Goal: Information Seeking & Learning: Find contact information

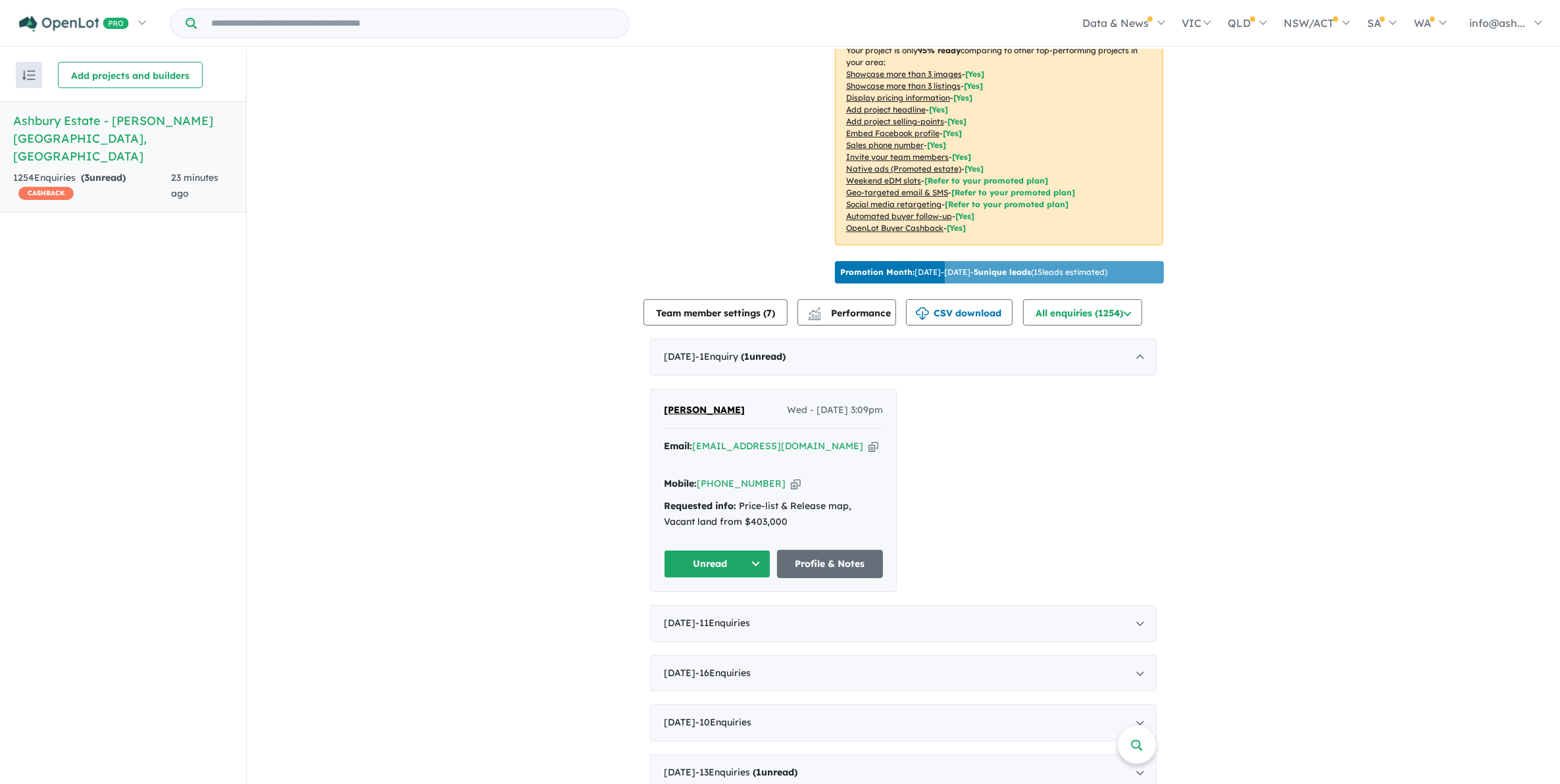
scroll to position [247, 0]
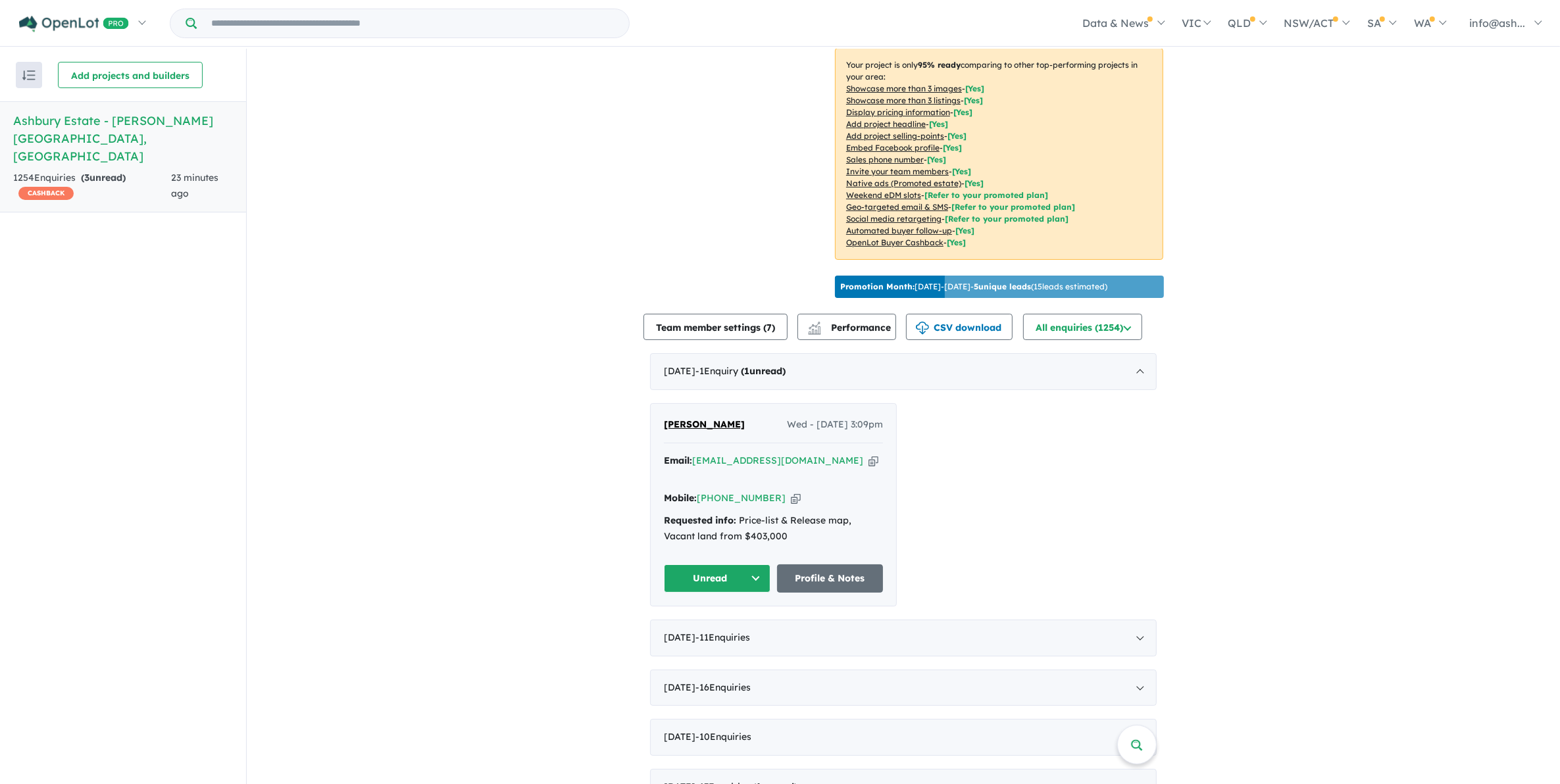
click at [767, 564] on div "Unread Profile & Notes" at bounding box center [773, 578] width 219 height 29
click at [744, 564] on button "Unread" at bounding box center [717, 578] width 107 height 29
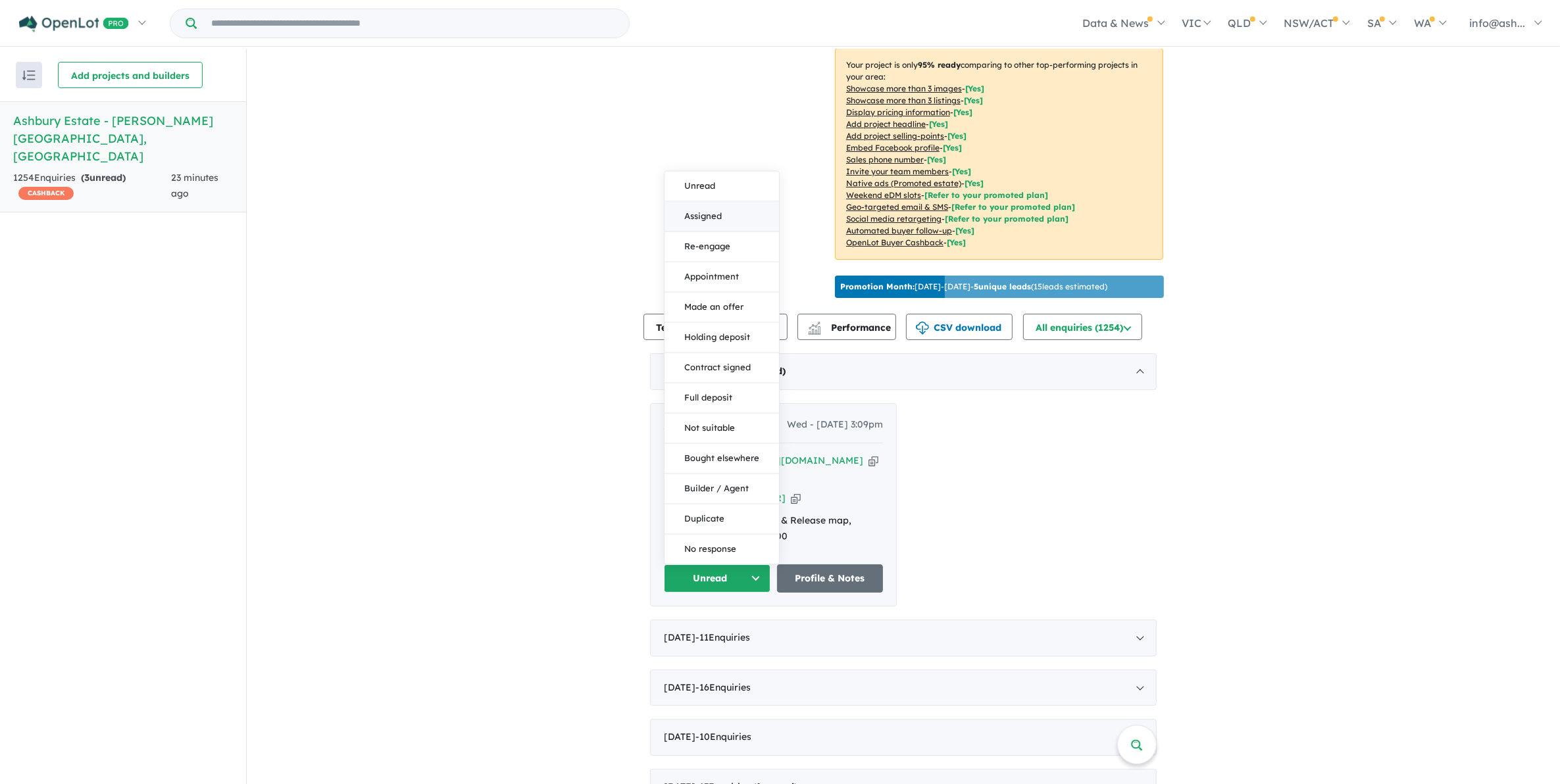
click at [708, 201] on button "Assigned" at bounding box center [721, 216] width 114 height 30
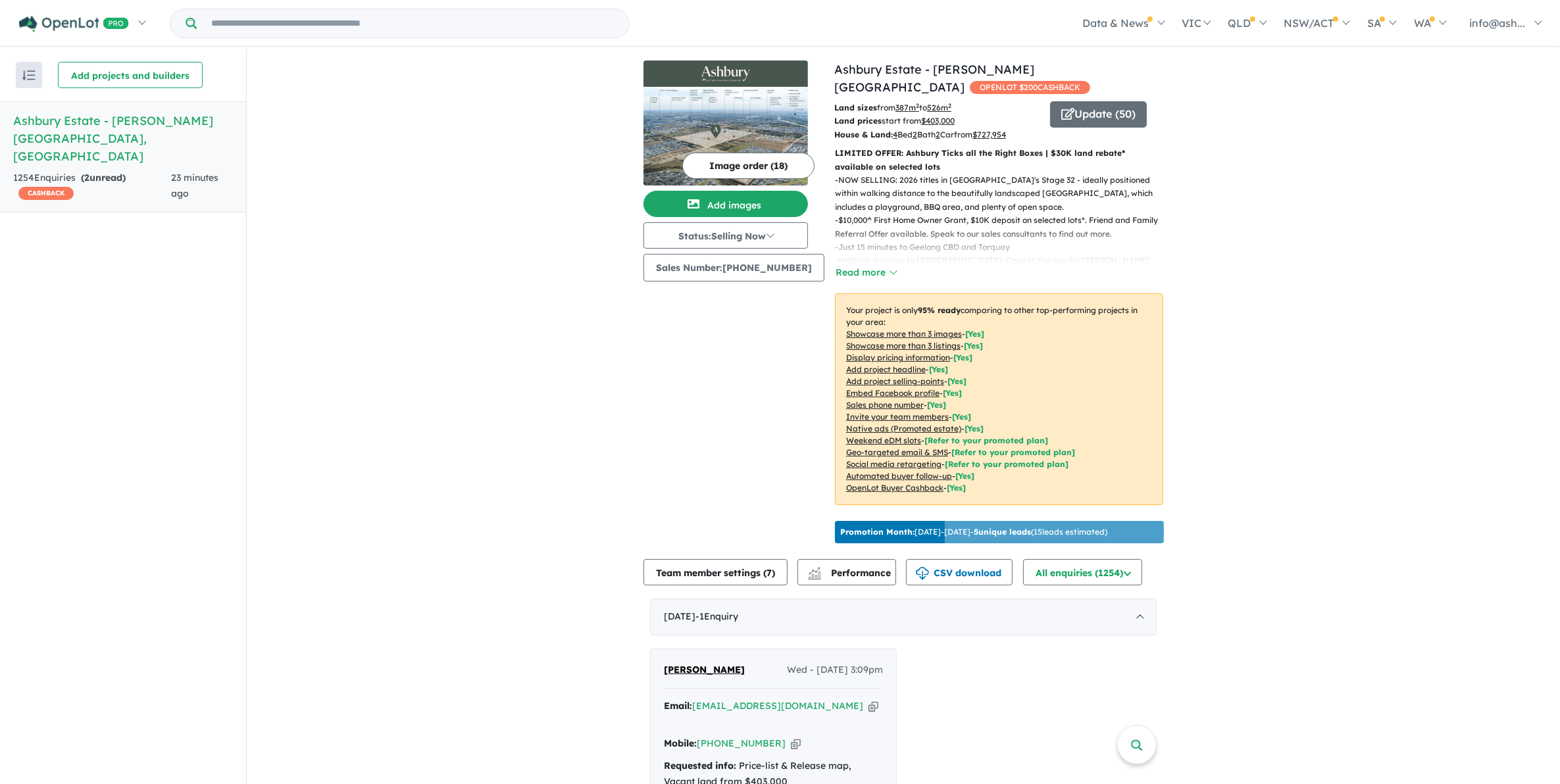
scroll to position [0, 0]
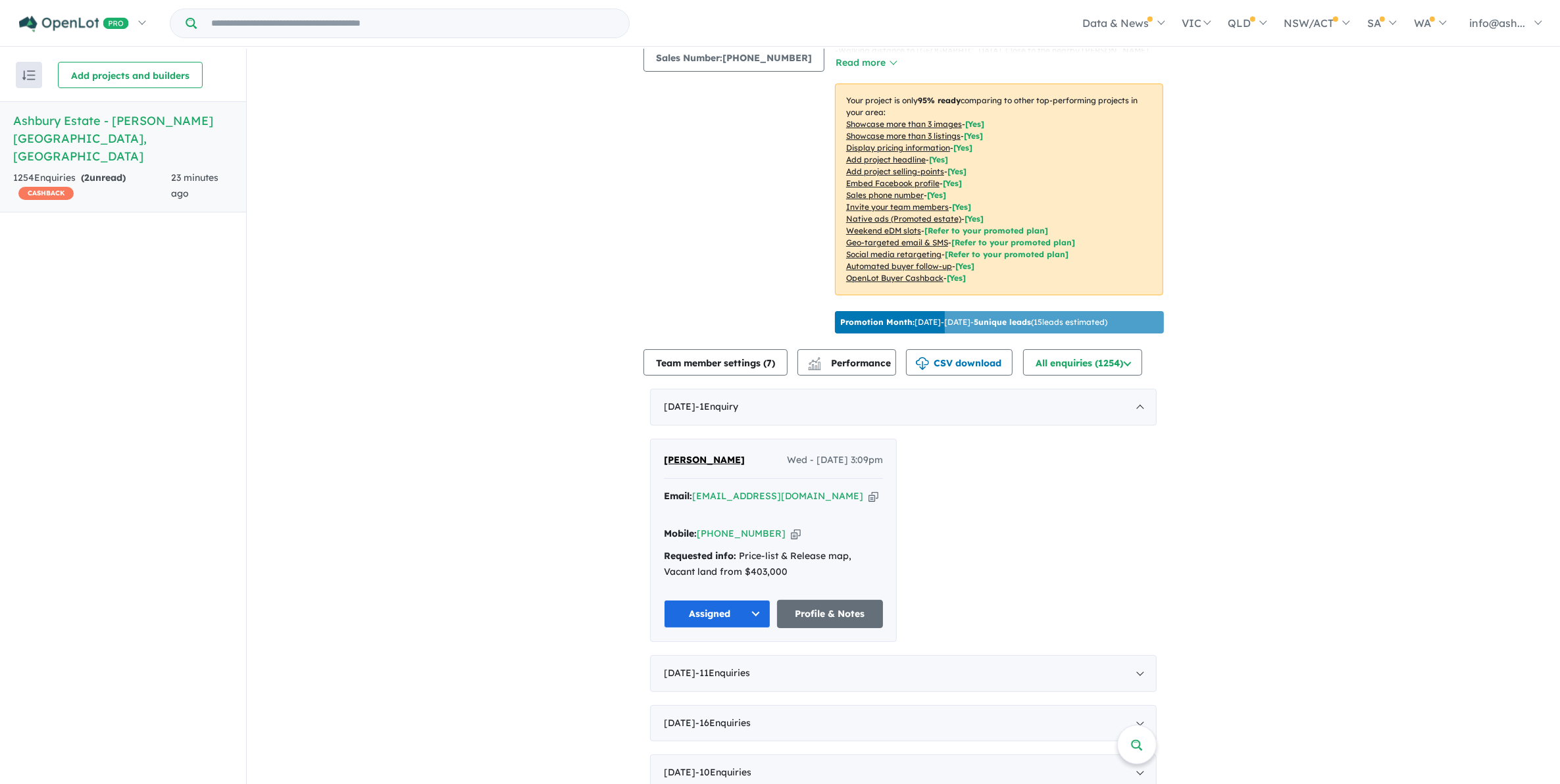
scroll to position [329, 0]
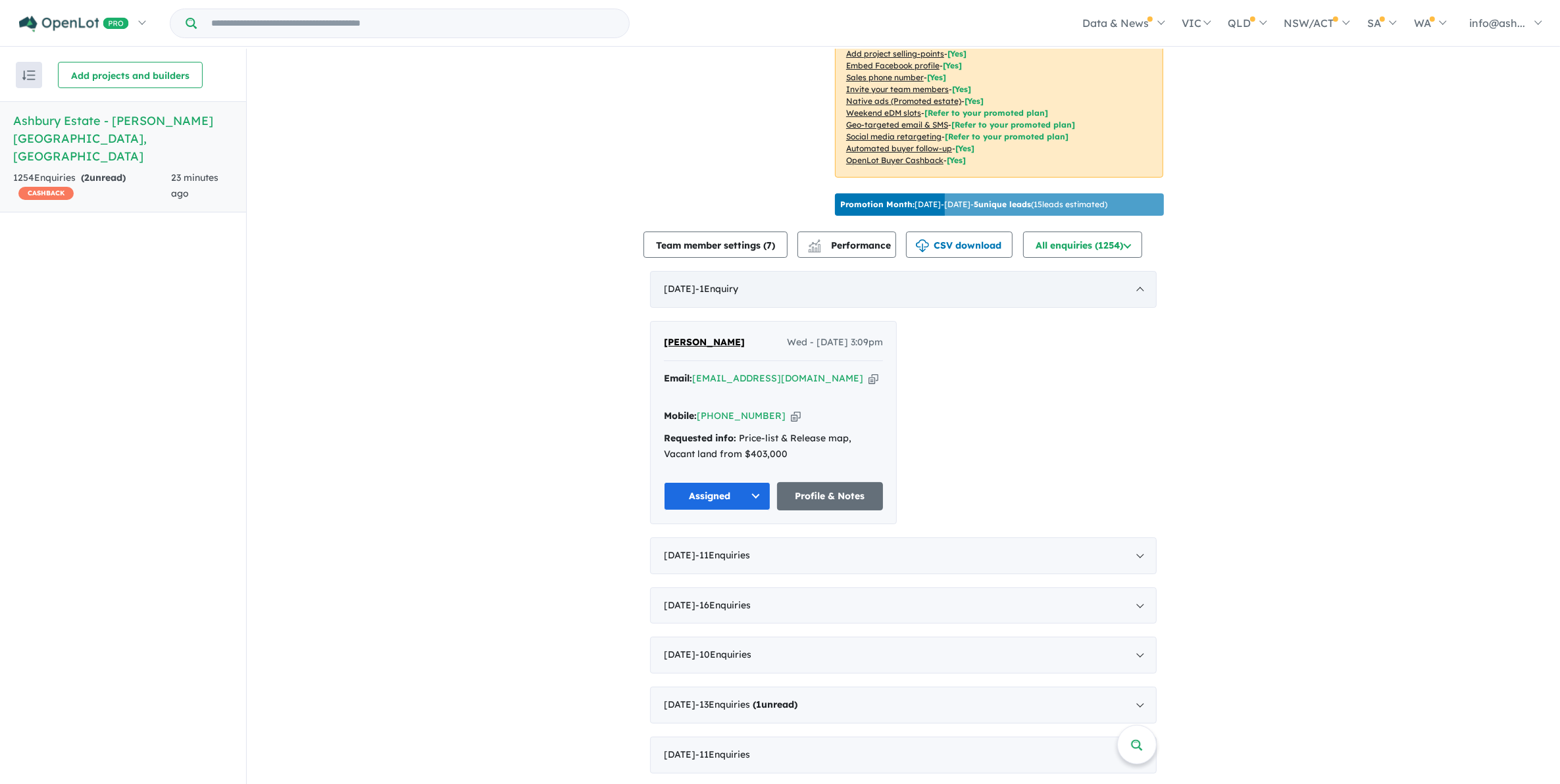
click at [698, 284] on div "[DATE] - 1 Enquir y ( 0 unread)" at bounding box center [903, 289] width 507 height 37
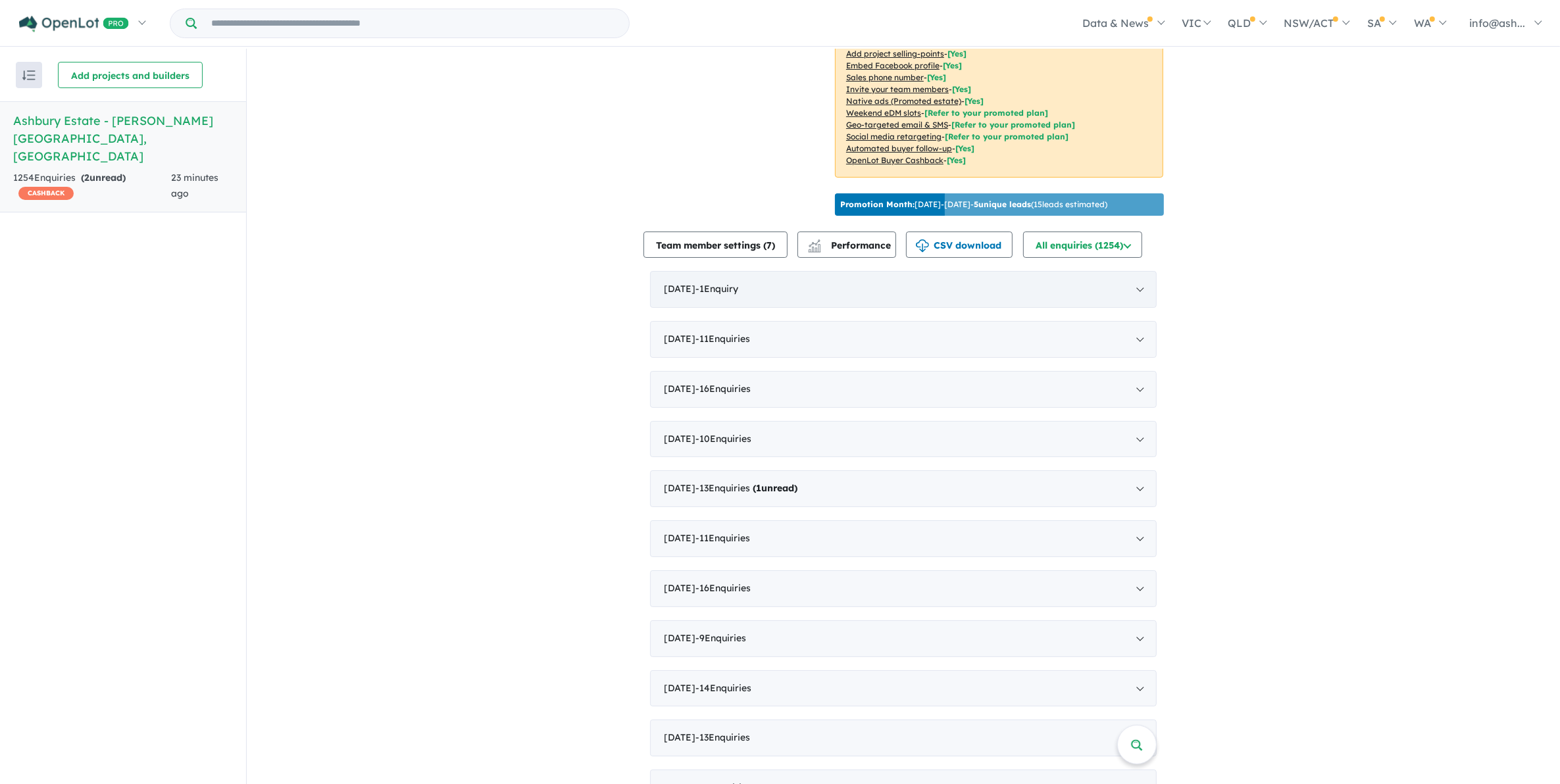
click at [738, 283] on span "- 1 Enquir y ( 0 unread)" at bounding box center [717, 289] width 43 height 12
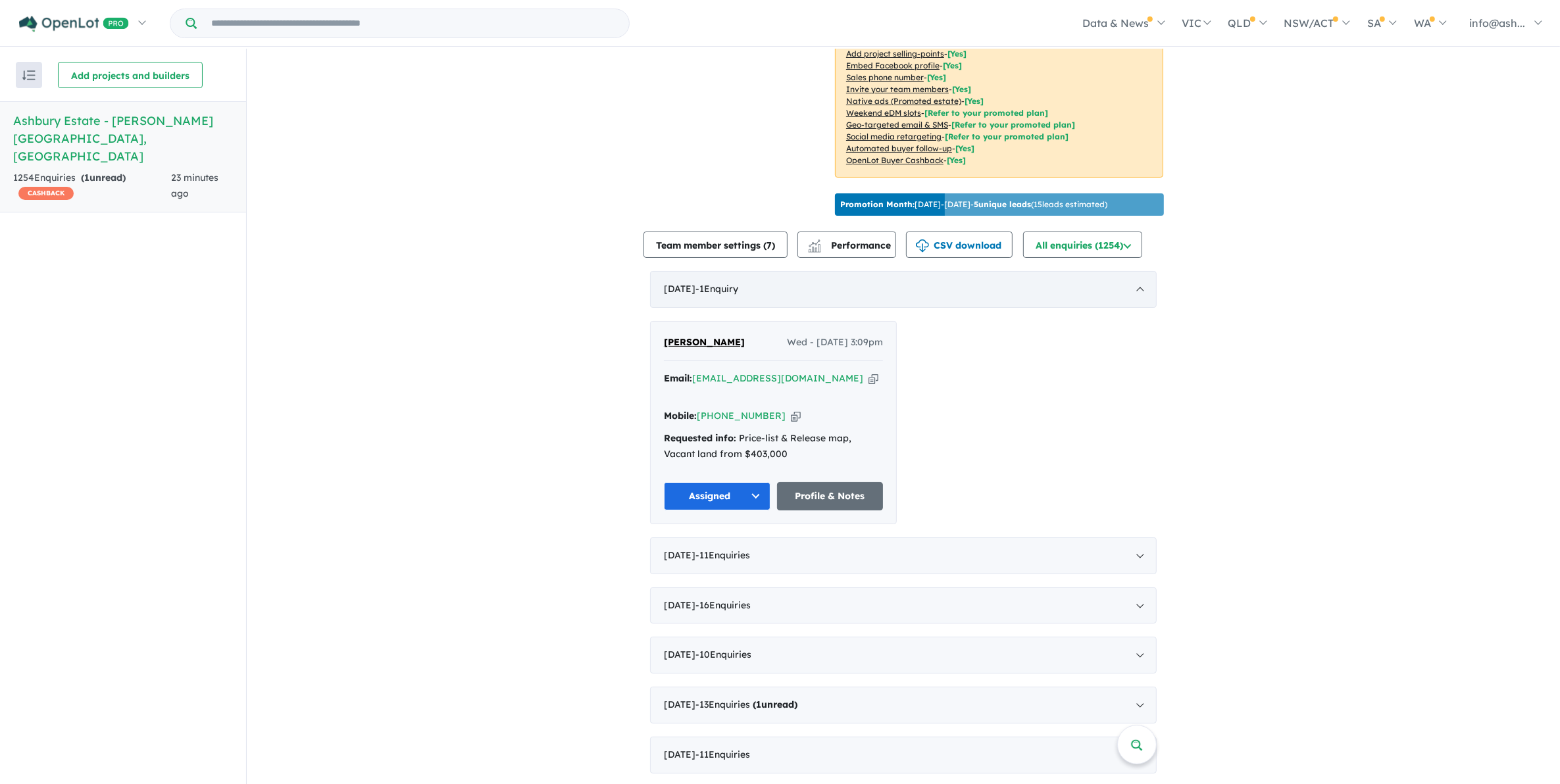
scroll to position [1, 0]
click at [738, 282] on span "- 1 Enquir y ( 0 unread)" at bounding box center [717, 287] width 43 height 12
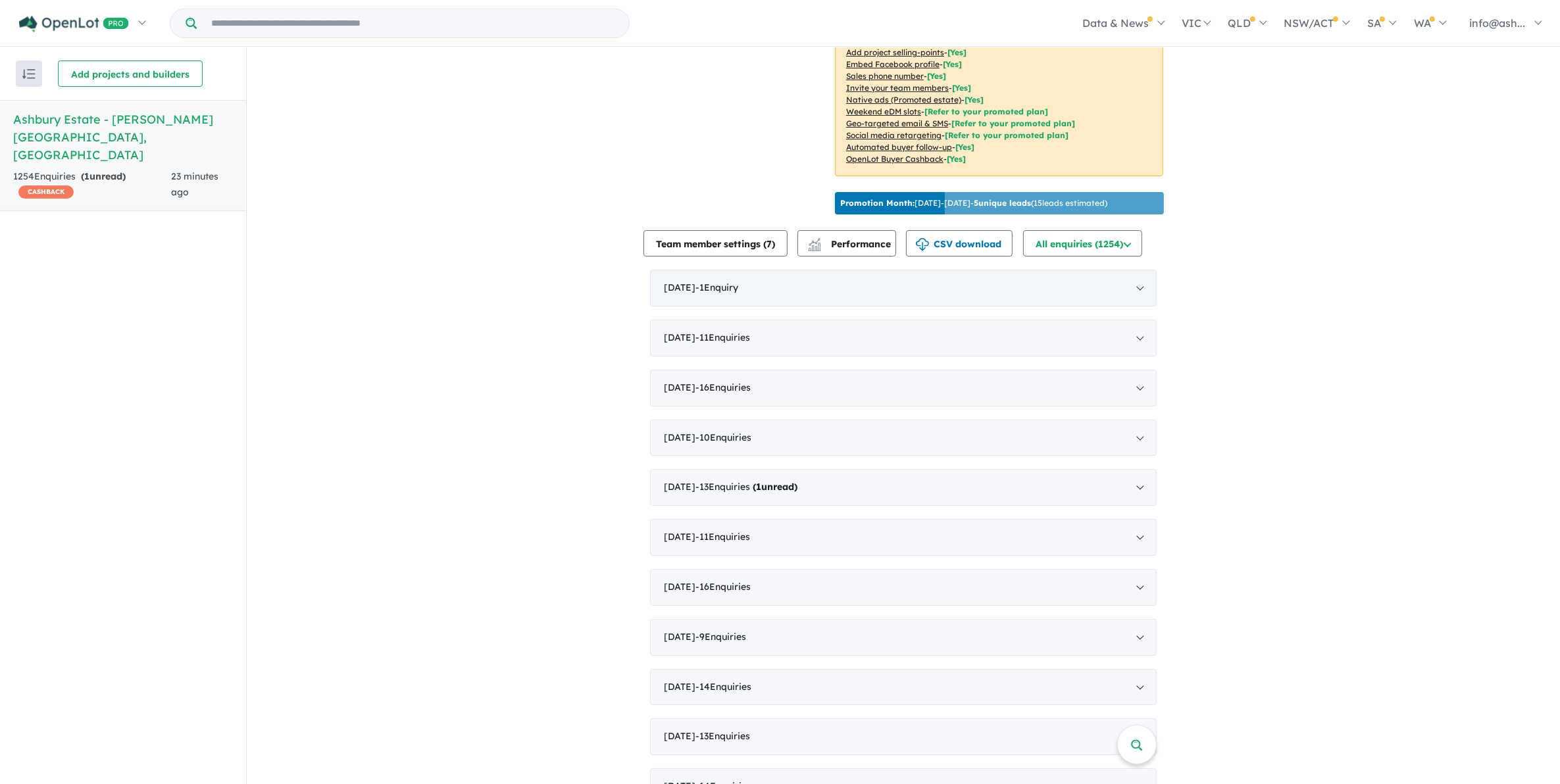
click at [1046, 273] on div "[DATE] - 1 Enquir y ( 0 unread)" at bounding box center [903, 288] width 507 height 37
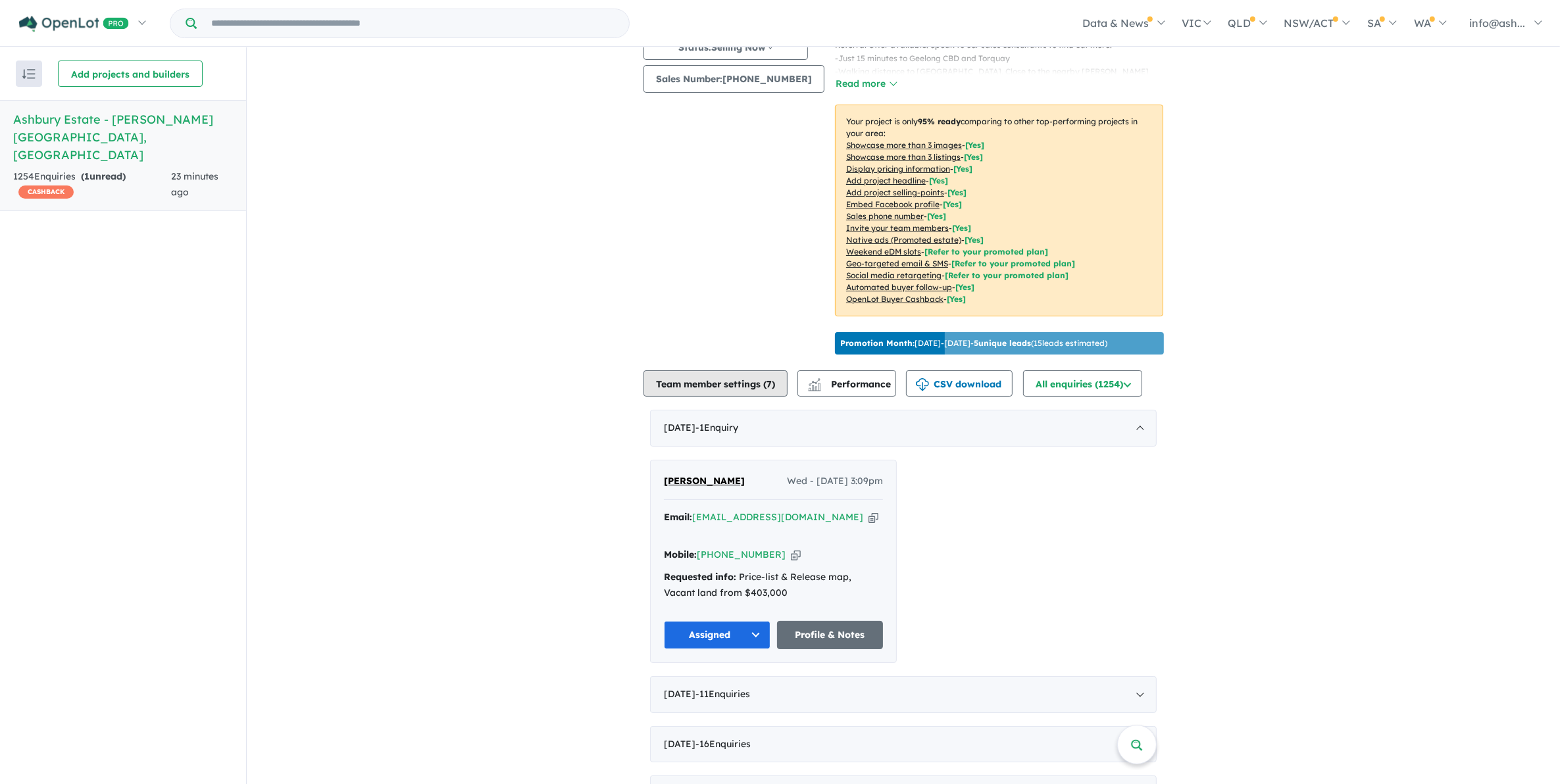
scroll to position [164, 0]
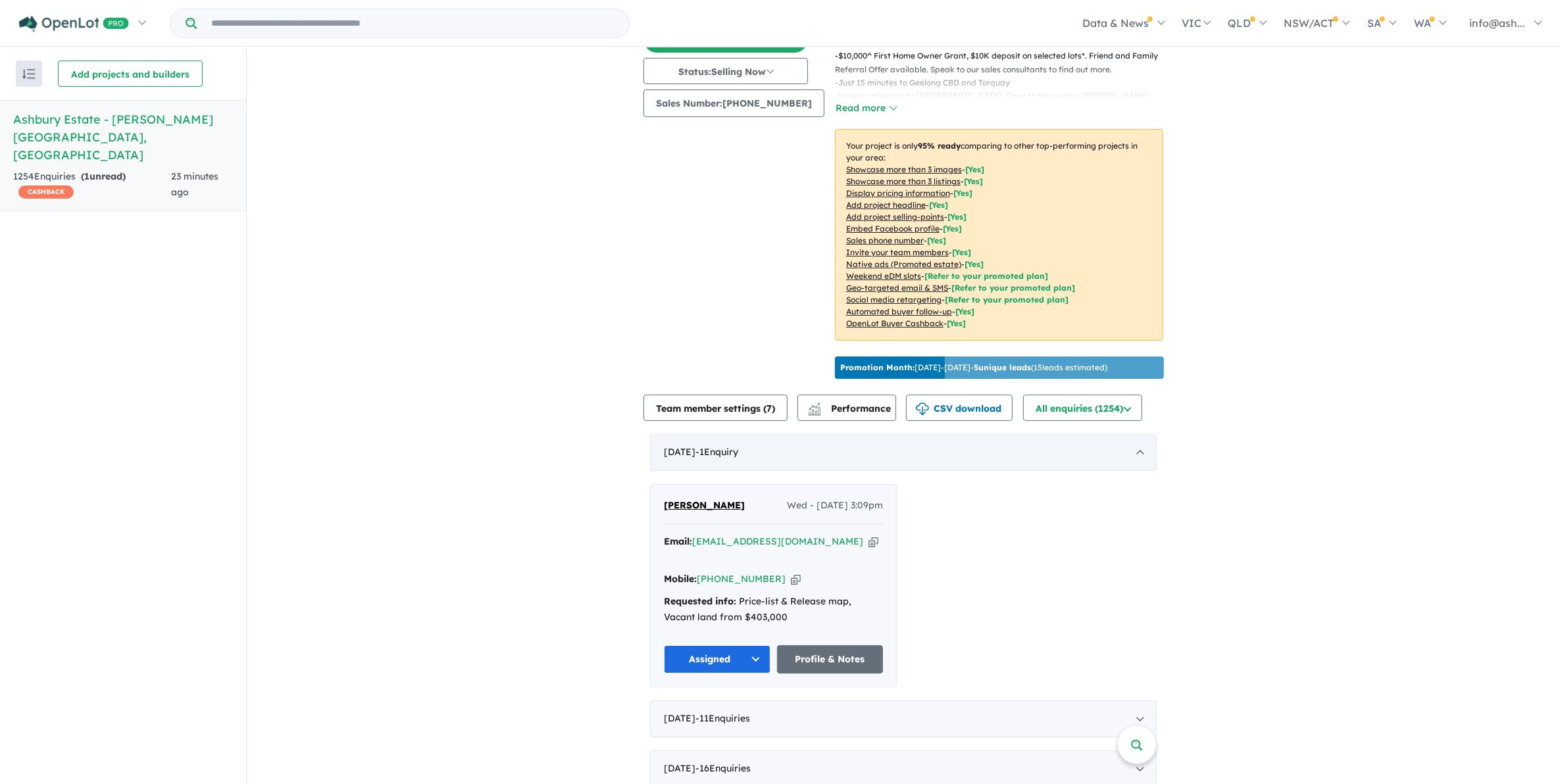
click at [699, 443] on div "[DATE] - 1 Enquir y ( 0 unread)" at bounding box center [903, 452] width 507 height 37
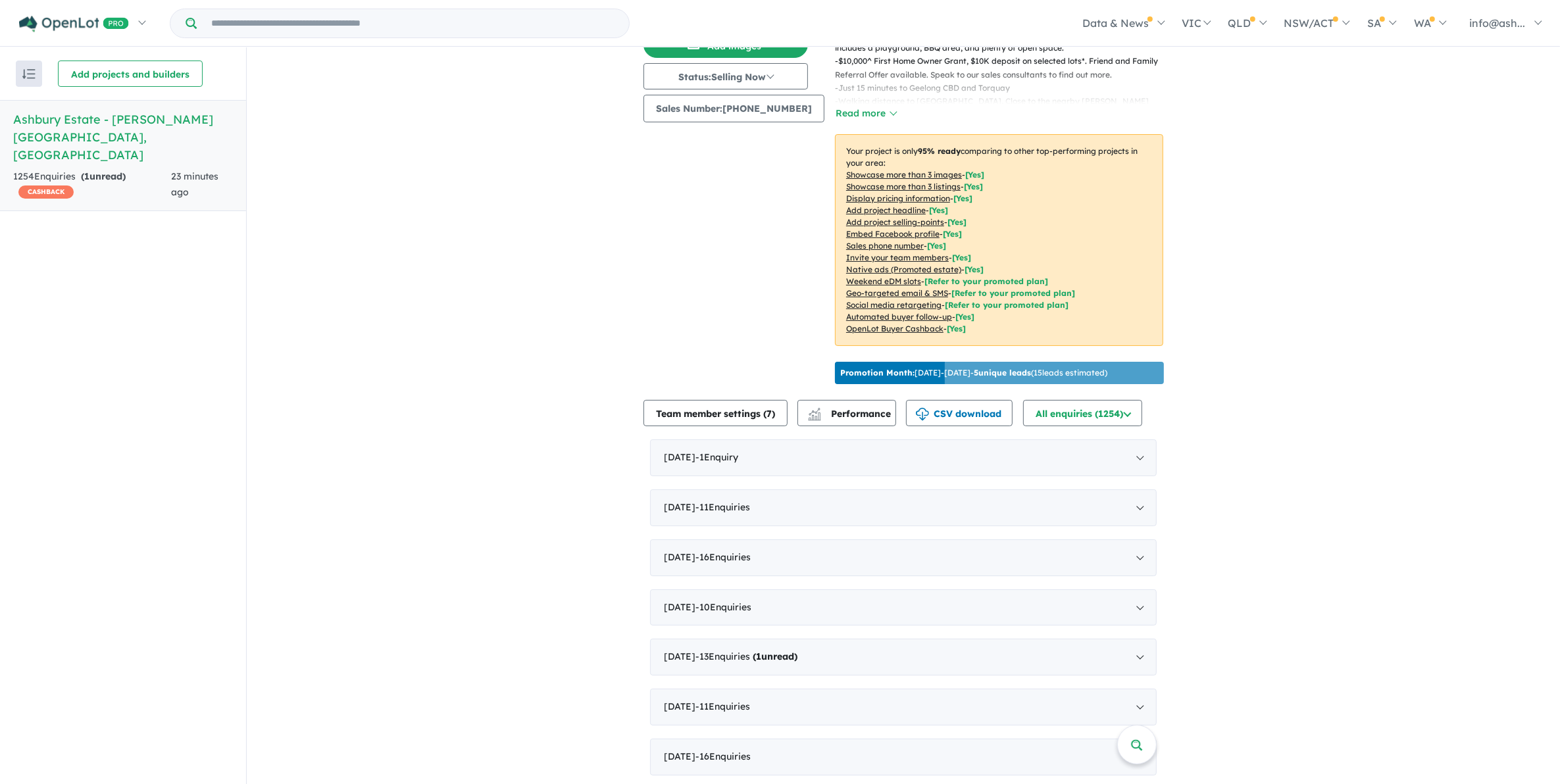
scroll to position [247, 0]
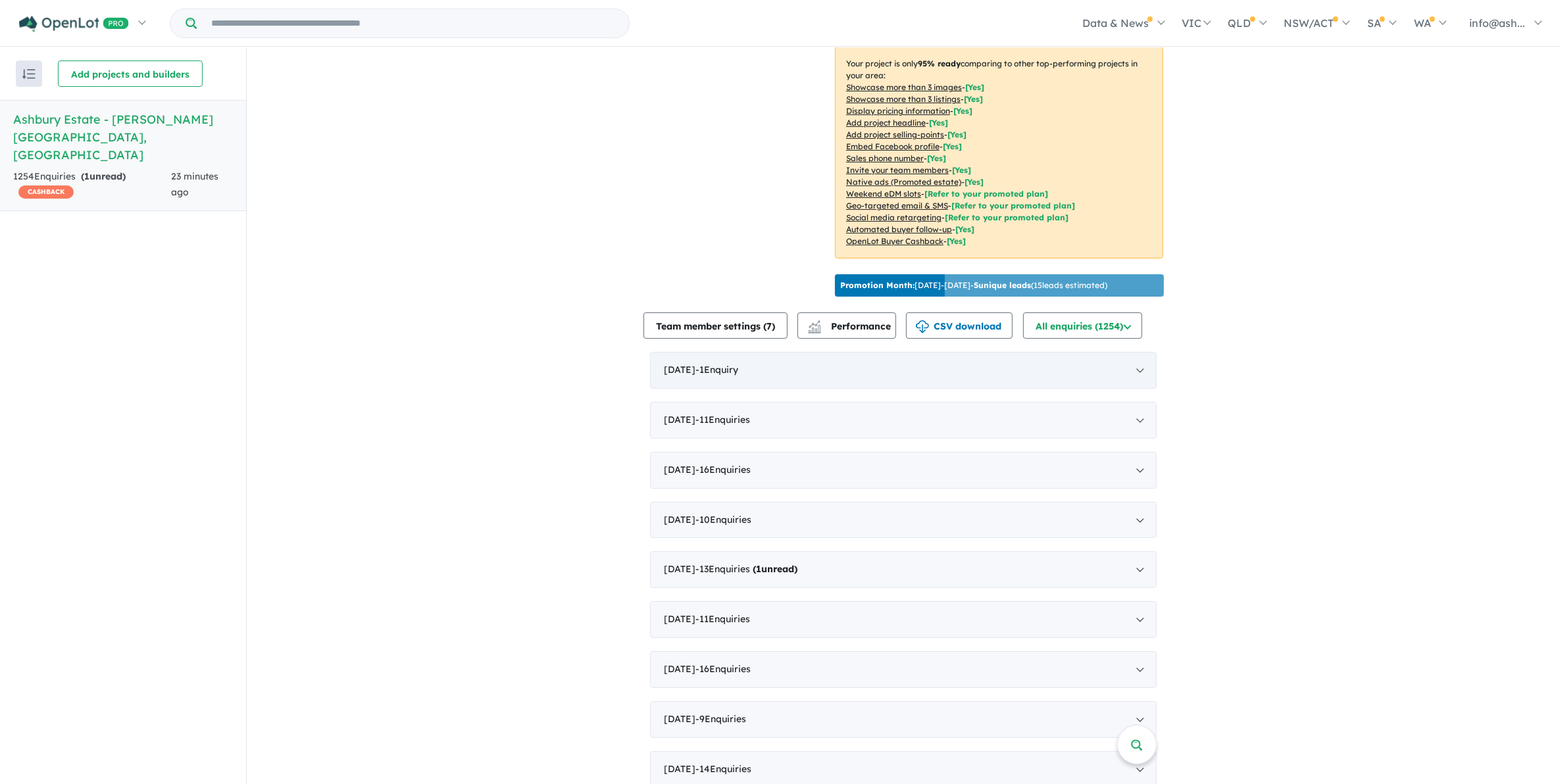
click at [1071, 369] on div "[DATE] - 1 Enquir y ( 0 unread)" at bounding box center [903, 370] width 507 height 37
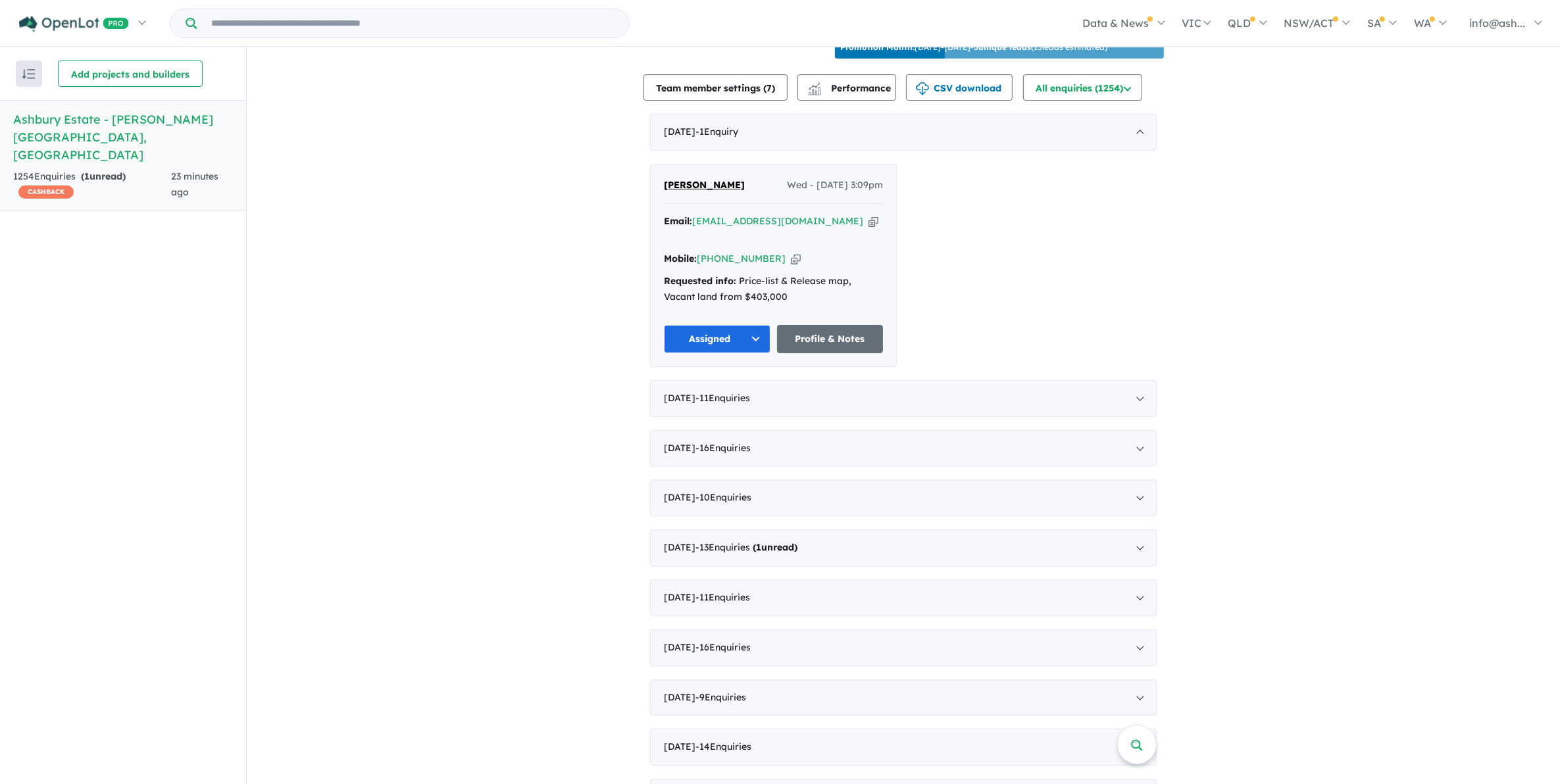
scroll to position [493, 0]
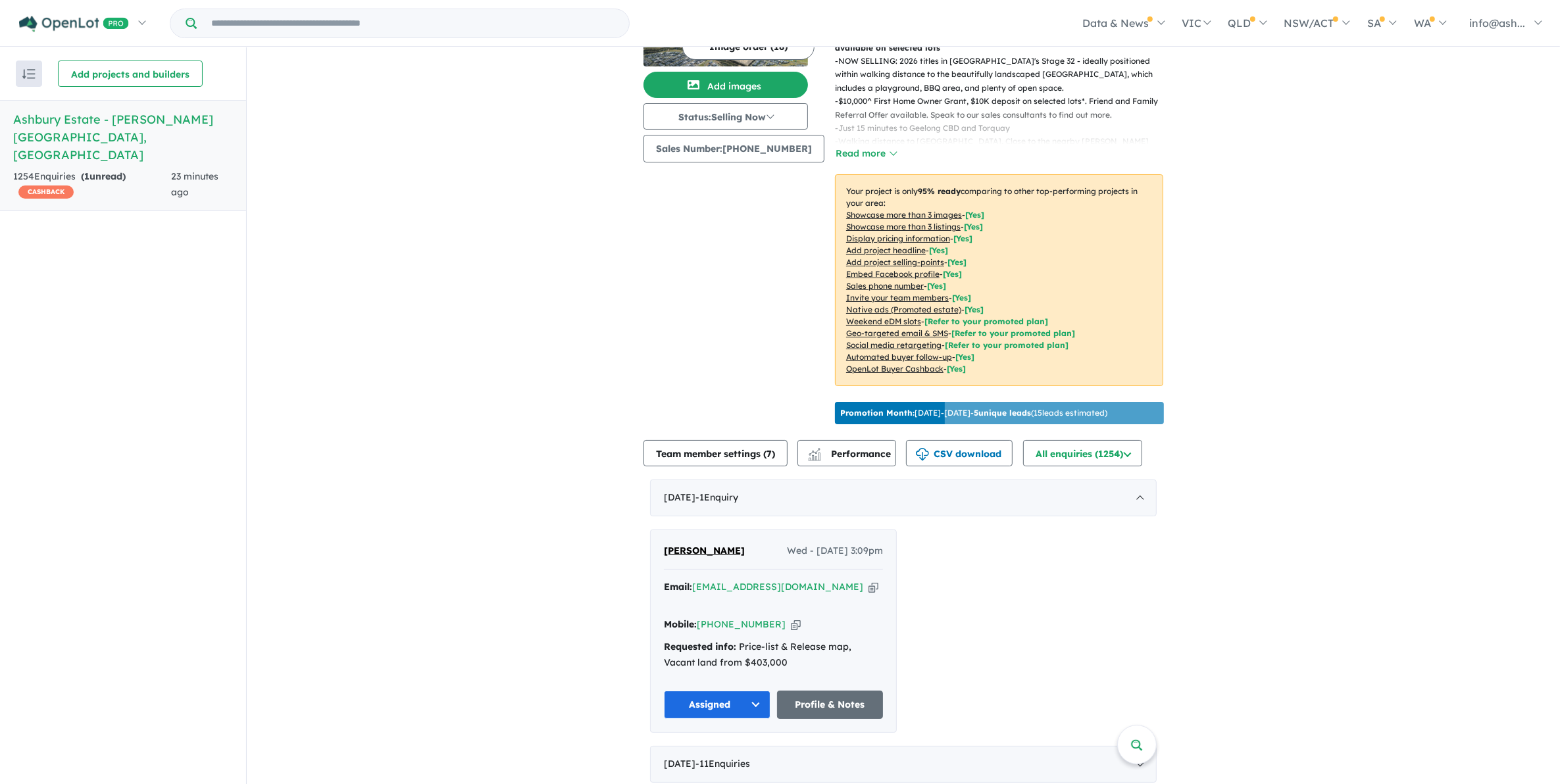
scroll to position [247, 0]
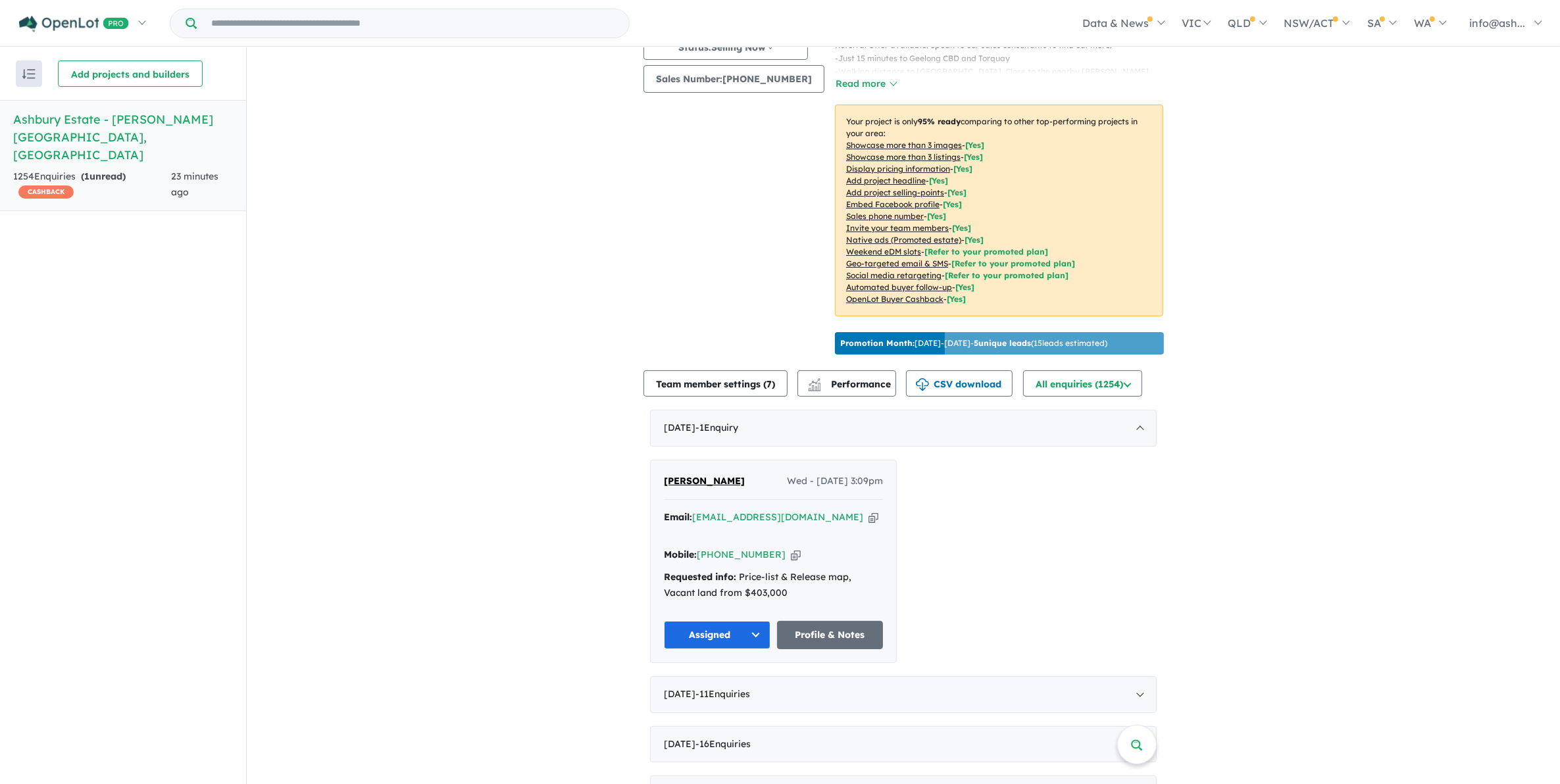
scroll to position [164, 0]
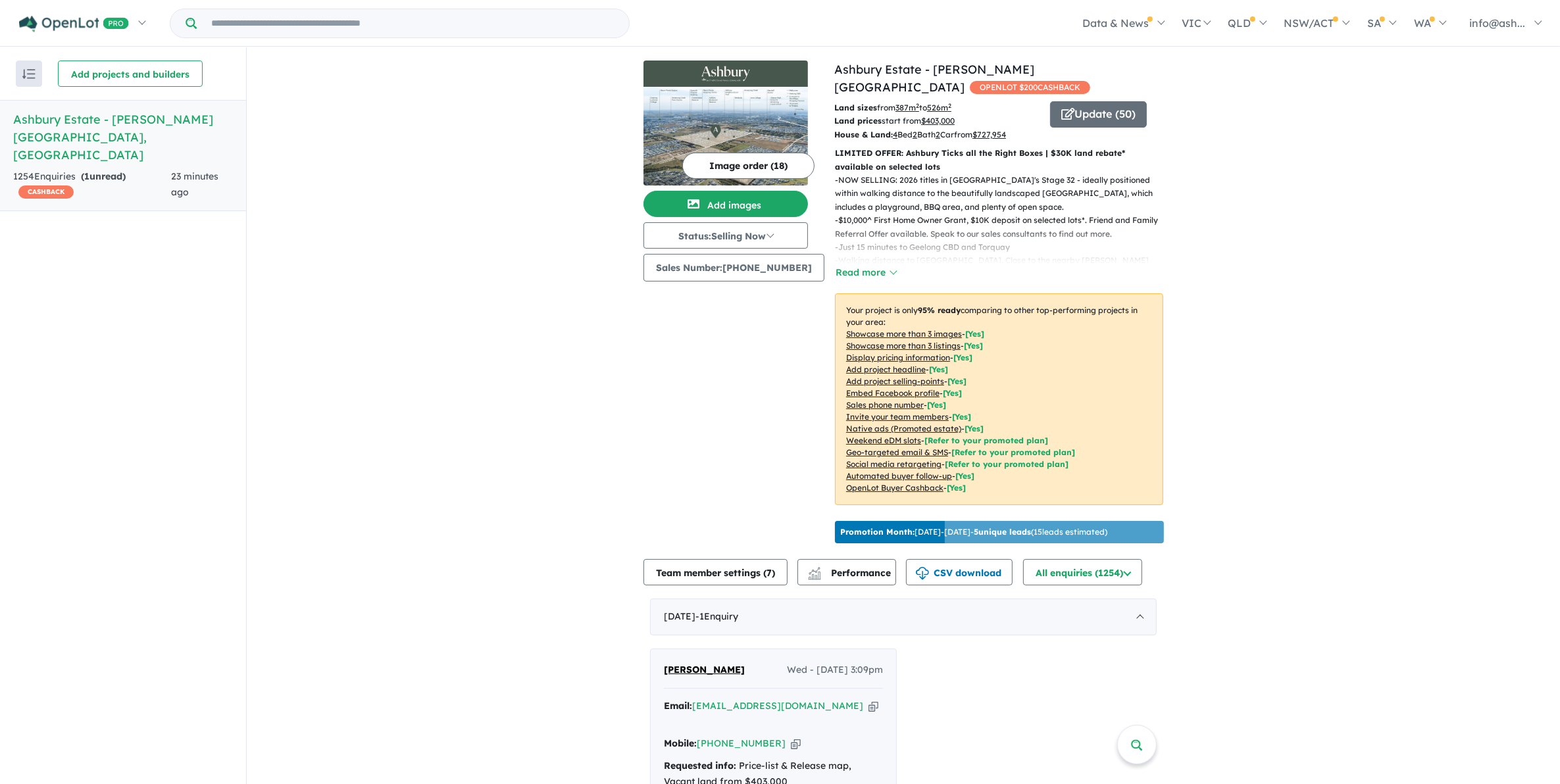
scroll to position [0, 0]
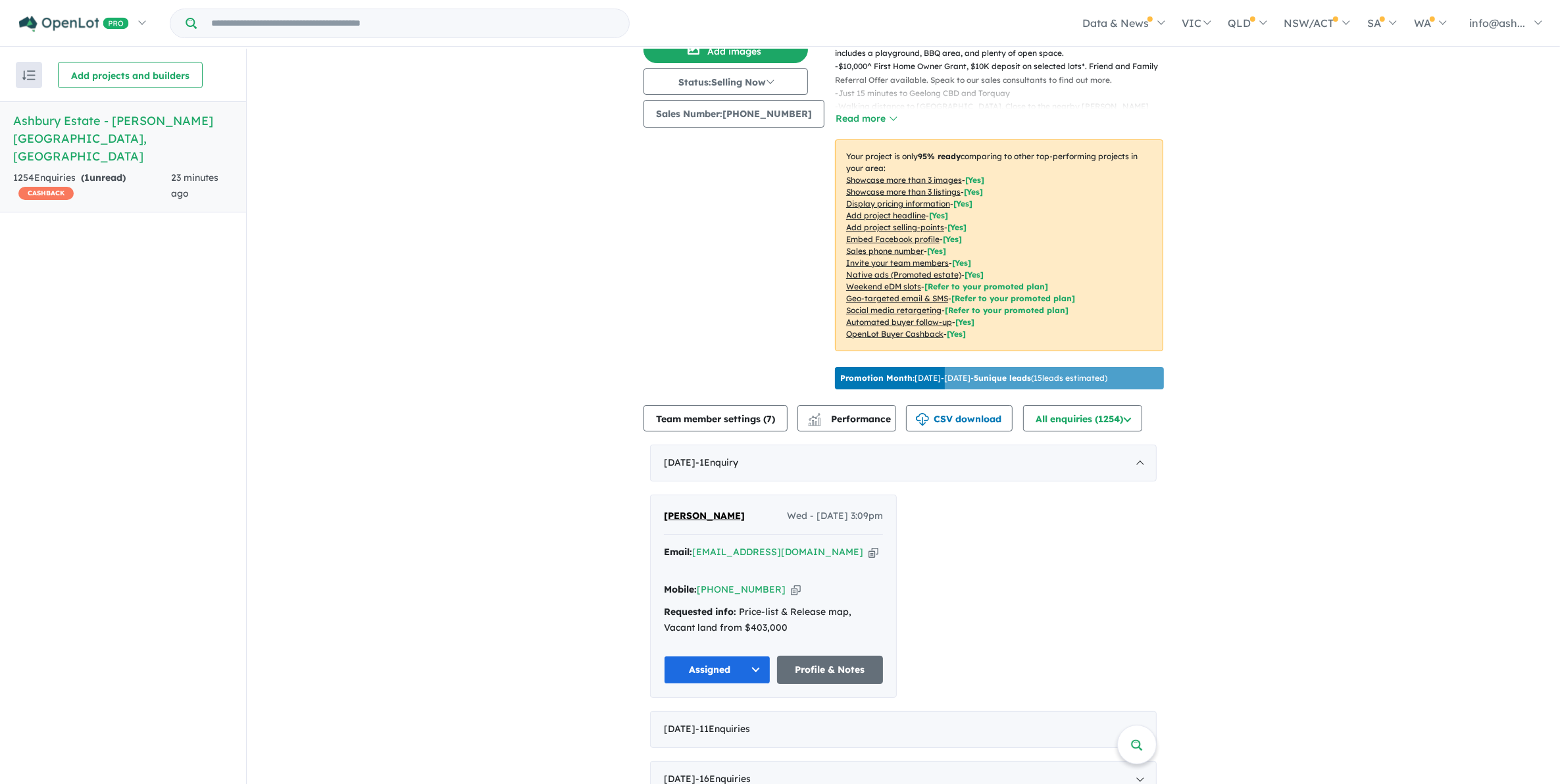
scroll to position [329, 0]
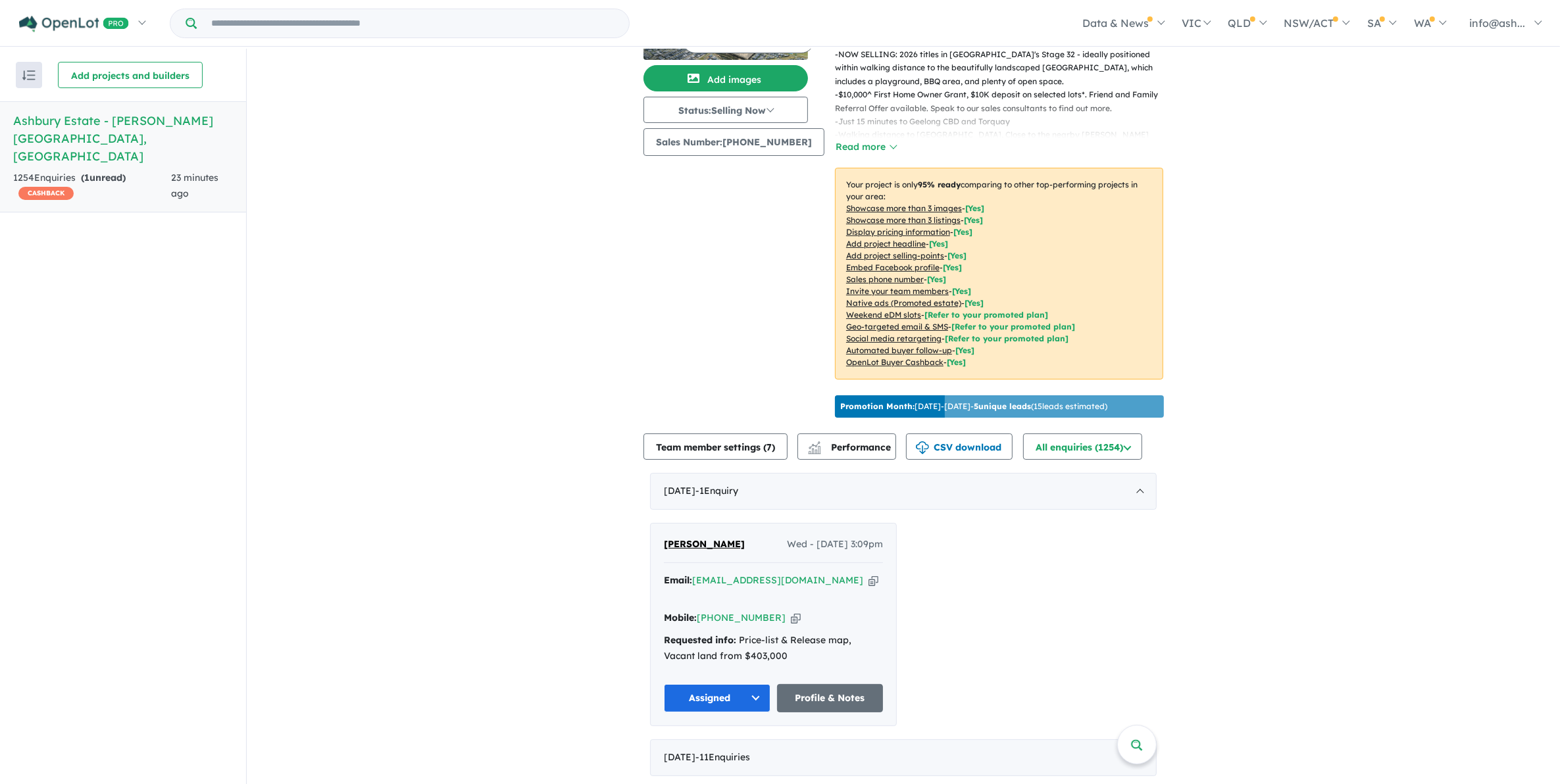
scroll to position [0, 0]
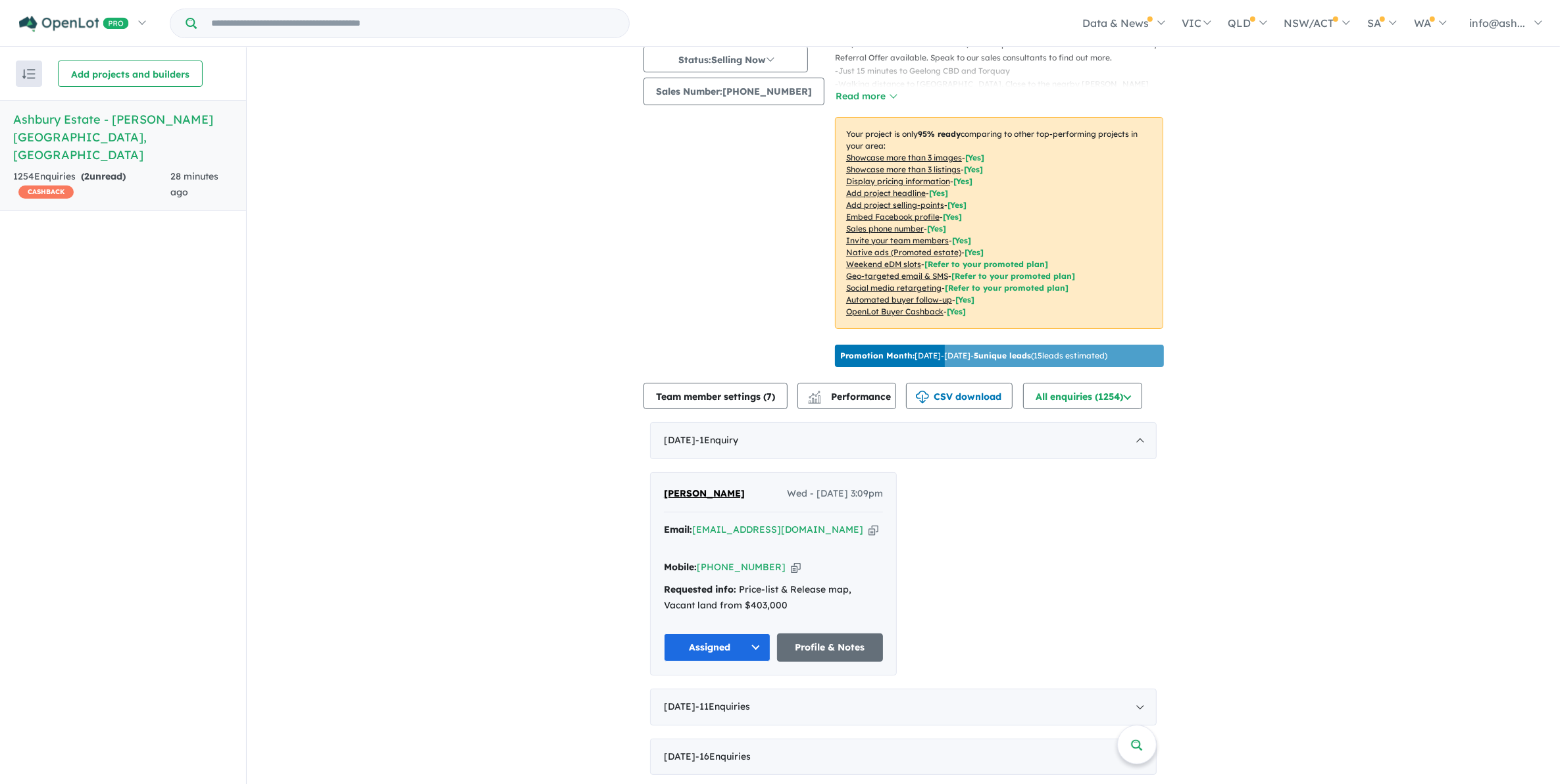
scroll to position [329, 0]
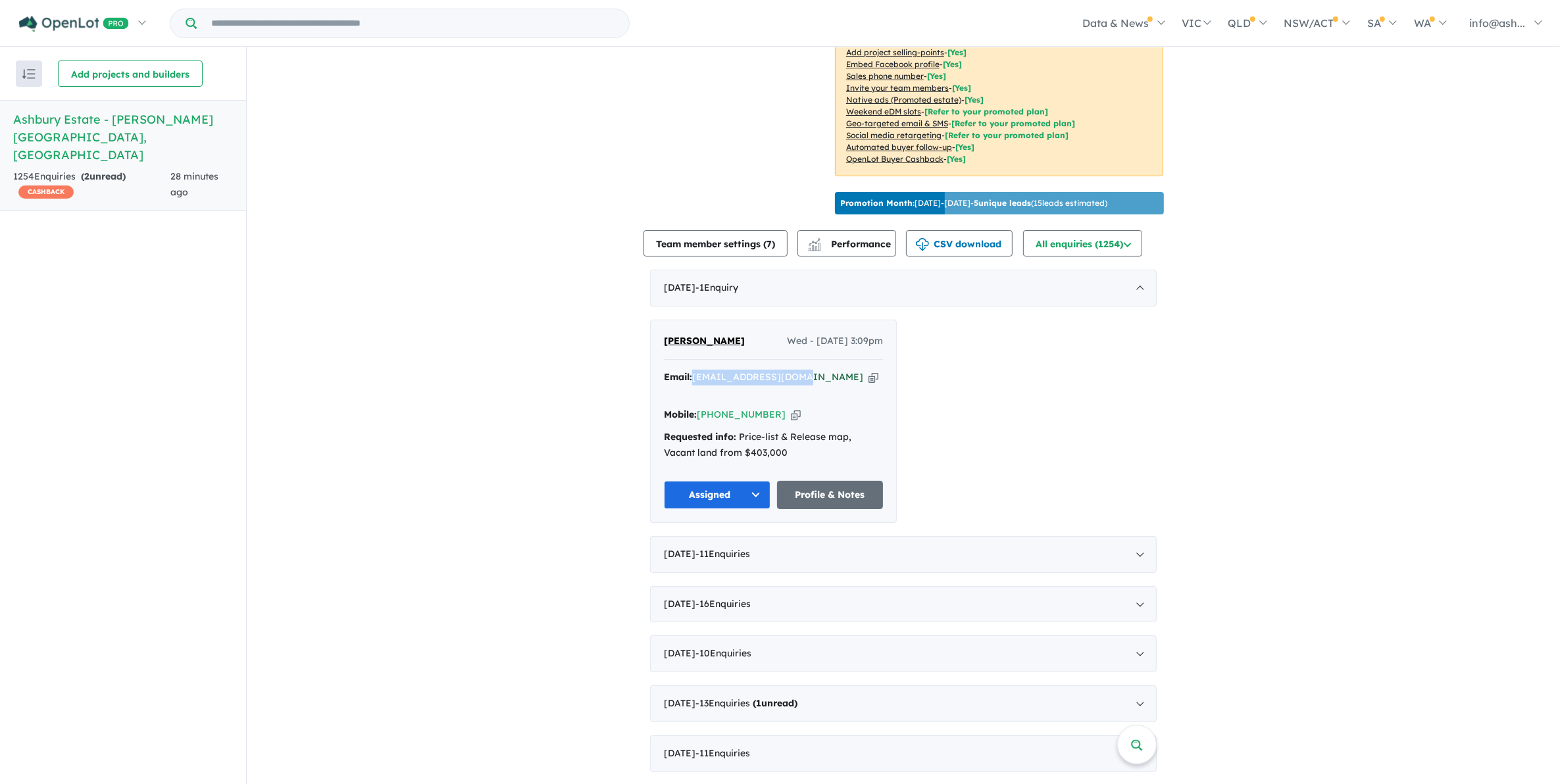
drag, startPoint x: 801, startPoint y: 369, endPoint x: 694, endPoint y: 369, distance: 107.0
click at [694, 369] on div "Email: ayacakuei4@gmail.com Copied!" at bounding box center [773, 385] width 219 height 31
copy a%20Ashbury%20Estate%20-%20Armstrong%20Creek"] "[EMAIL_ADDRESS][DOMAIN_NAME]"
drag, startPoint x: 1103, startPoint y: 572, endPoint x: 958, endPoint y: 538, distance: 148.9
click at [1099, 586] on div "July 2025 - 16 Enquir ies ( 0 unread)" at bounding box center [903, 604] width 507 height 37
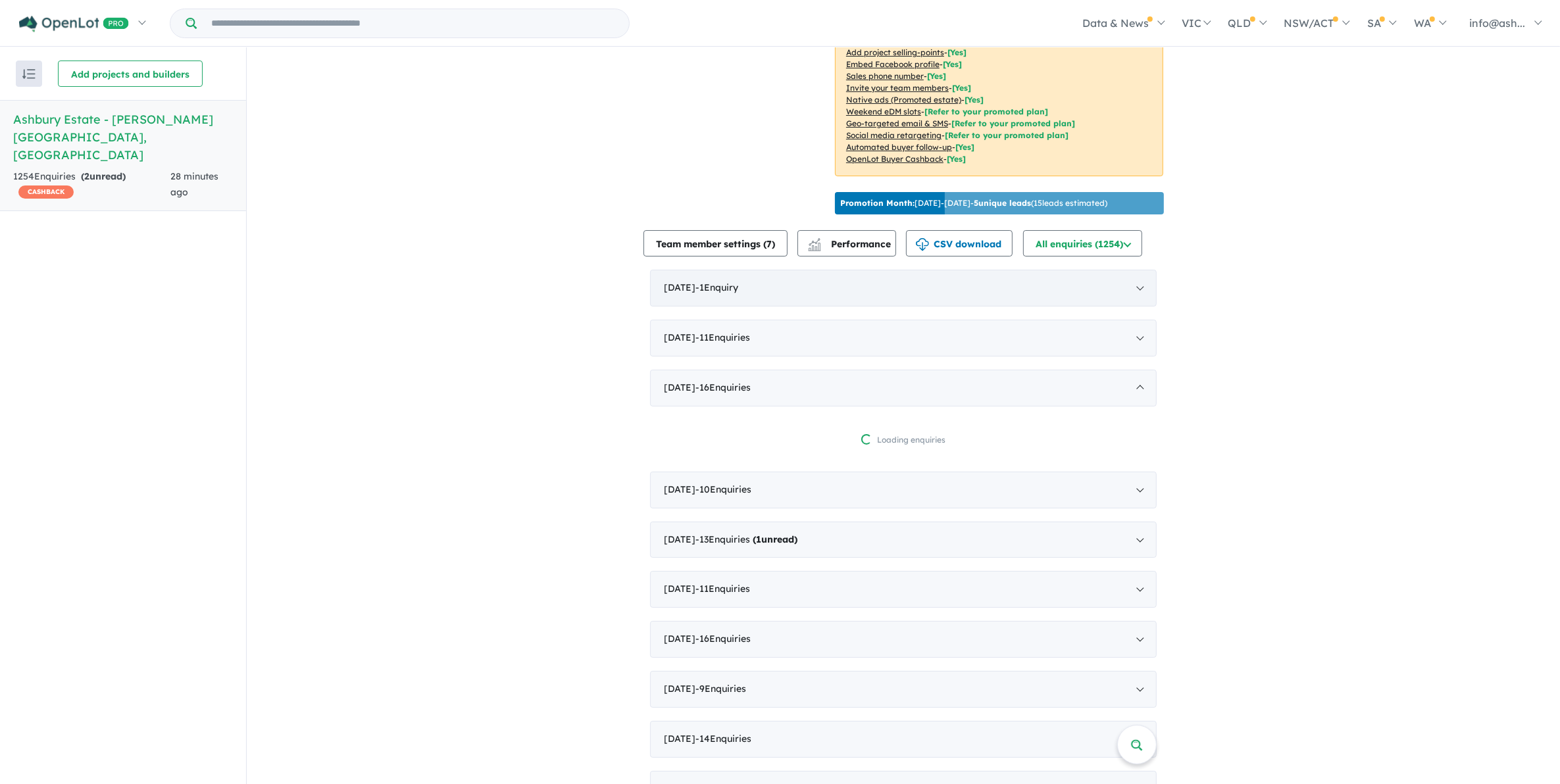
click at [738, 283] on span "- 1 Enquir y ( 0 unread)" at bounding box center [717, 287] width 43 height 12
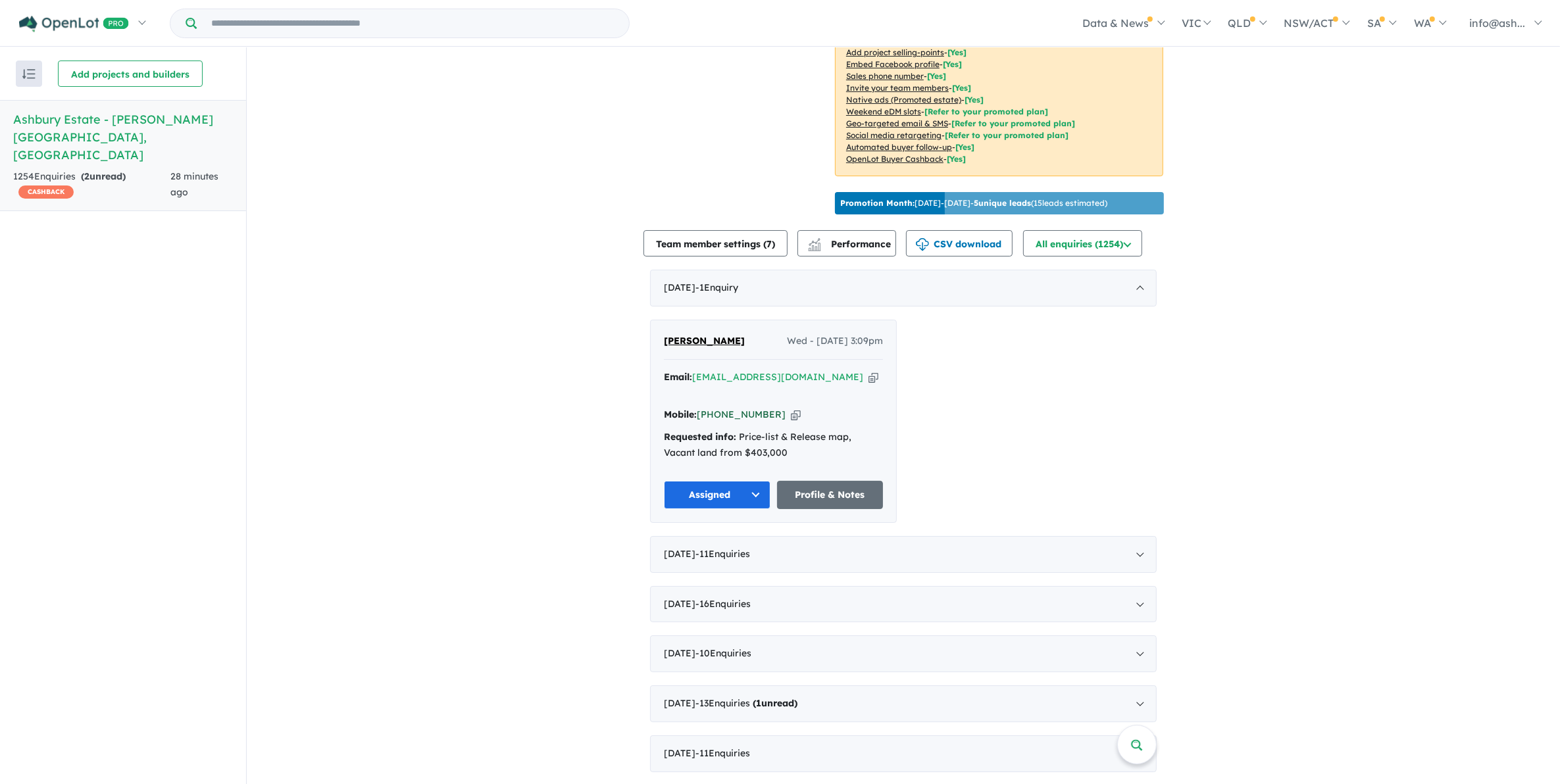
drag, startPoint x: 767, startPoint y: 390, endPoint x: 715, endPoint y: 388, distance: 52.0
click at [715, 407] on div "Mobile: +61 421 607 467 Copied!" at bounding box center [773, 415] width 219 height 16
copy link "421 607 467"
drag, startPoint x: 733, startPoint y: 333, endPoint x: 632, endPoint y: 330, distance: 101.0
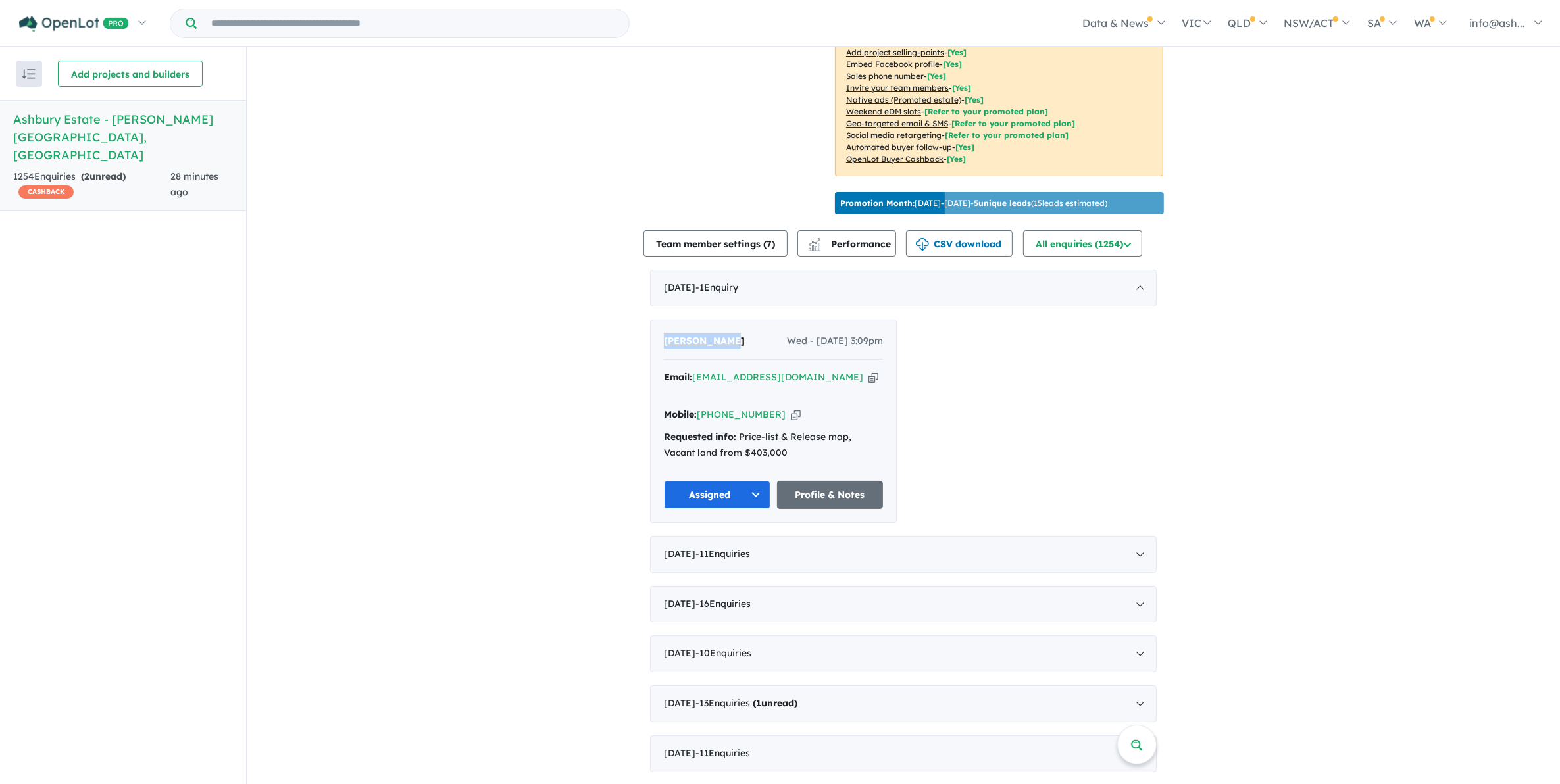
copy span "[PERSON_NAME]"
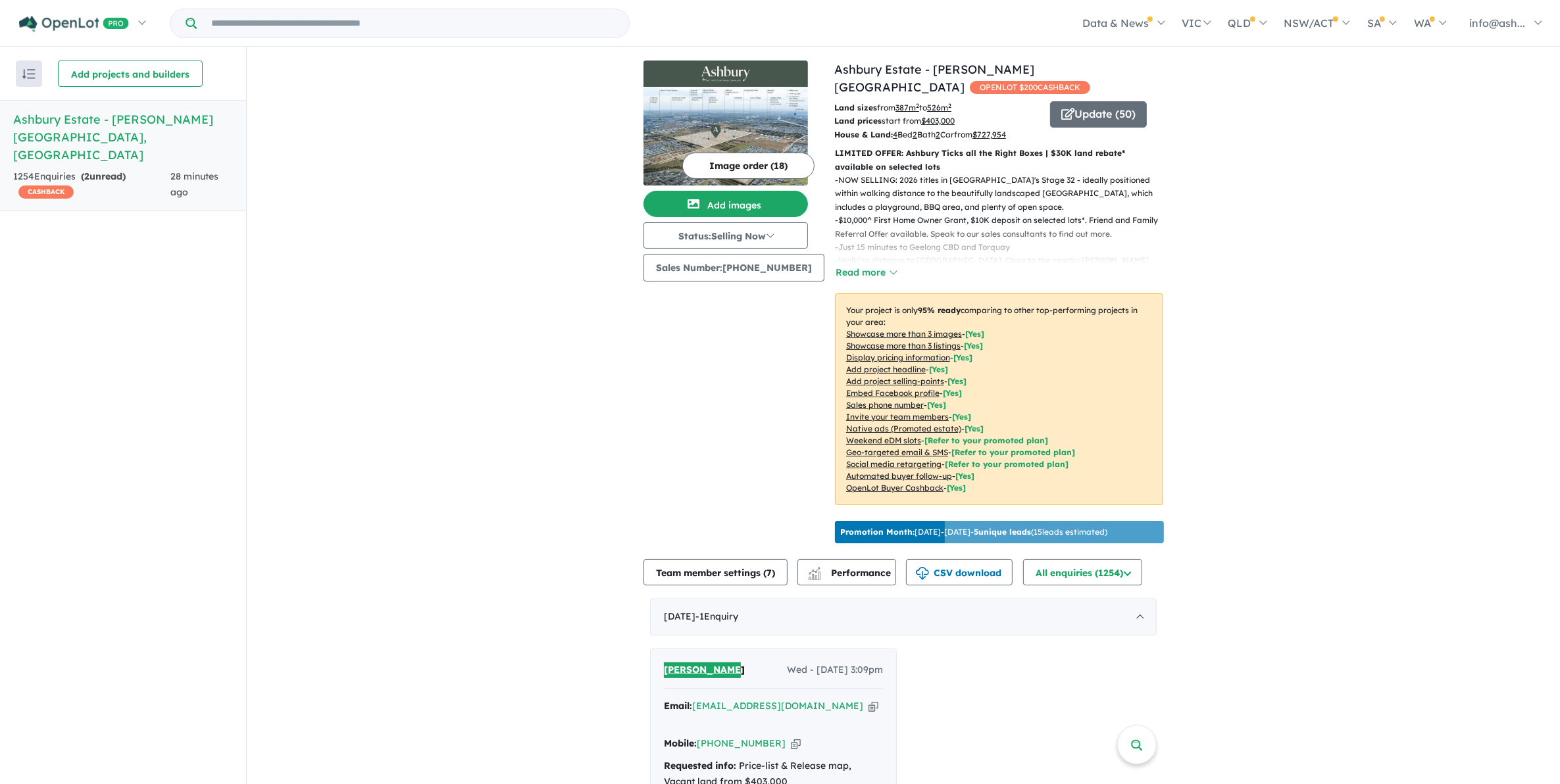
scroll to position [0, 0]
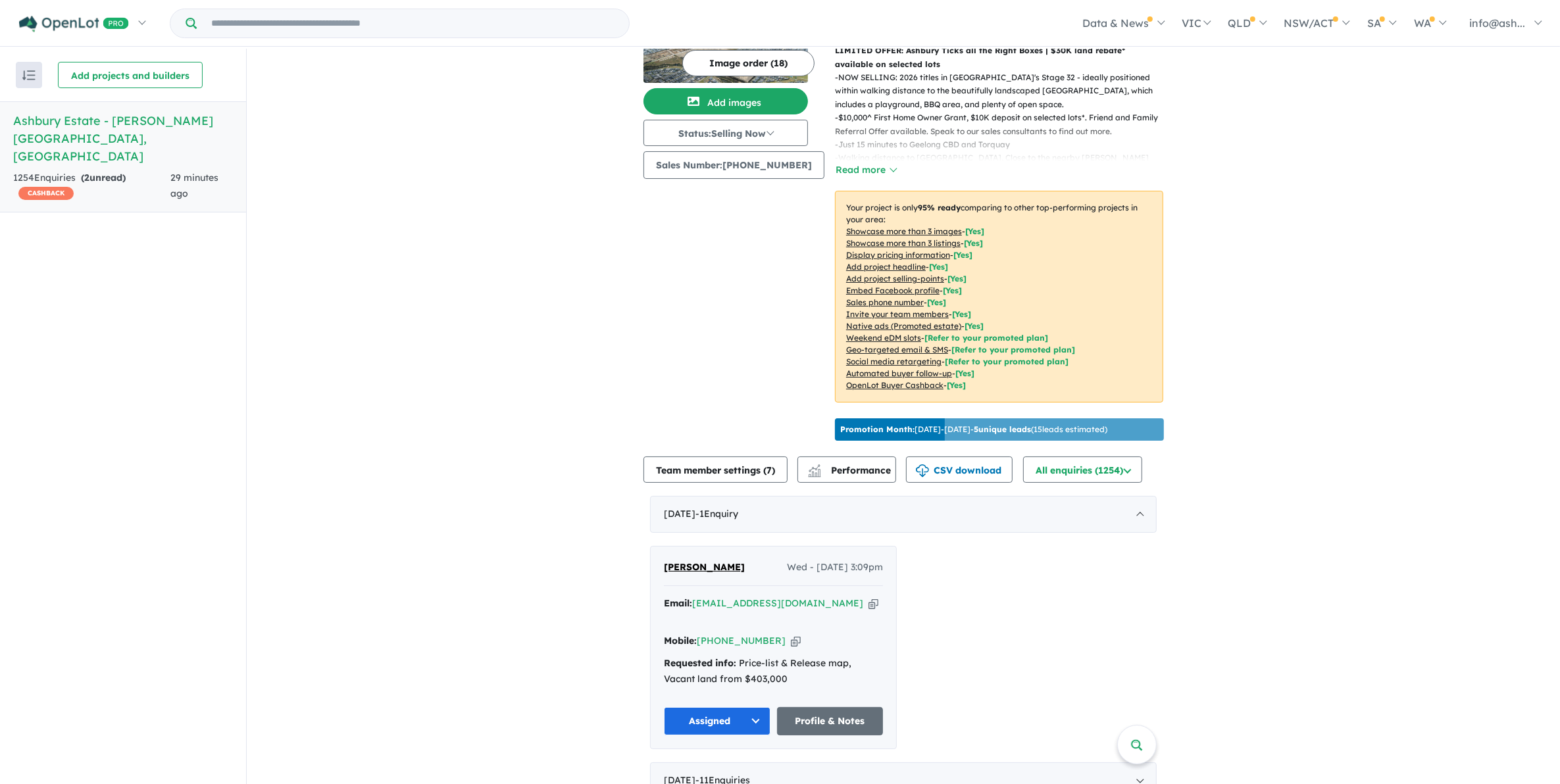
scroll to position [164, 0]
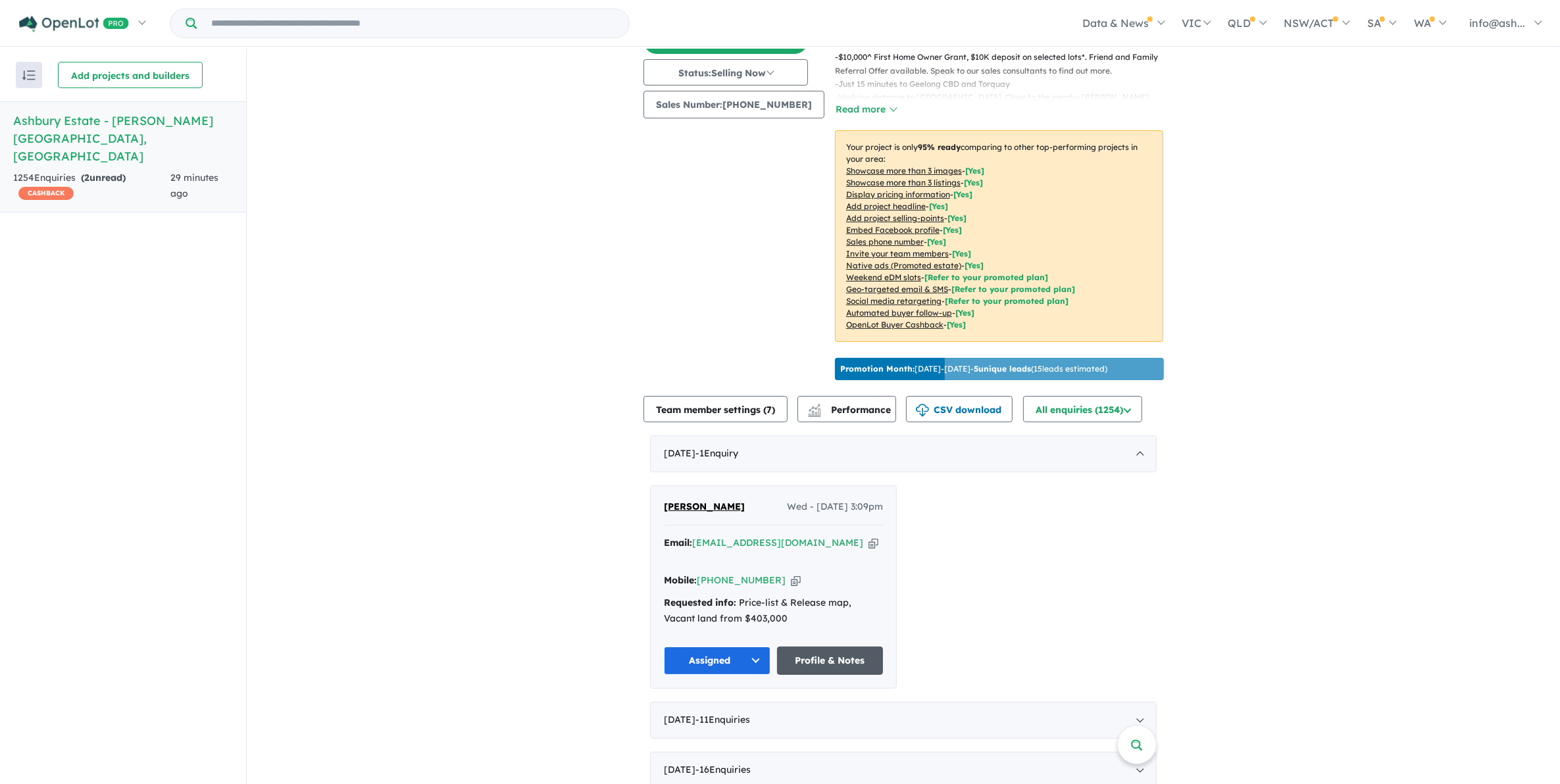
click at [843, 647] on link "Profile & Notes" at bounding box center [830, 661] width 107 height 29
